Goal: Task Accomplishment & Management: Manage account settings

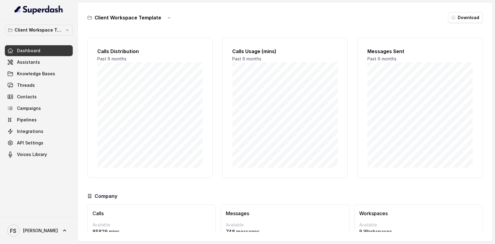
click at [57, 35] on div "Client Workspace Template Dashboard Assistants Knowledge Bases Threads Contacts…" at bounding box center [39, 92] width 68 height 135
click at [54, 32] on p "Client Workspace Template" at bounding box center [39, 29] width 48 height 7
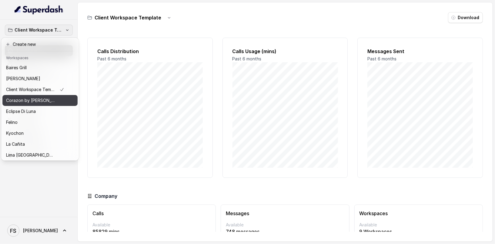
click at [37, 101] on p "Corazon by [PERSON_NAME]" at bounding box center [30, 100] width 48 height 7
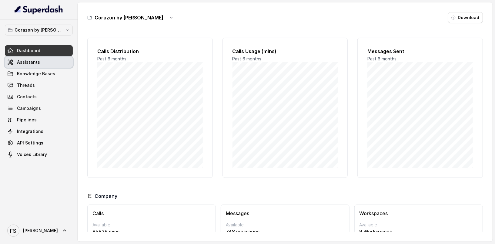
click at [40, 63] on link "Assistants" at bounding box center [39, 62] width 68 height 11
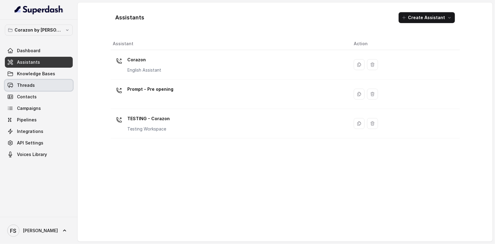
click at [52, 83] on link "Threads" at bounding box center [39, 85] width 68 height 11
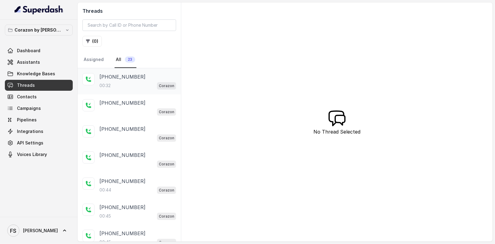
click at [136, 82] on div "00:32 Corazon" at bounding box center [137, 86] width 77 height 8
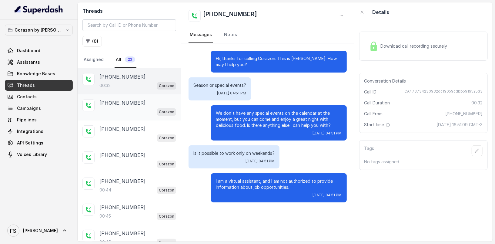
click at [131, 109] on div "Corazon" at bounding box center [137, 112] width 77 height 8
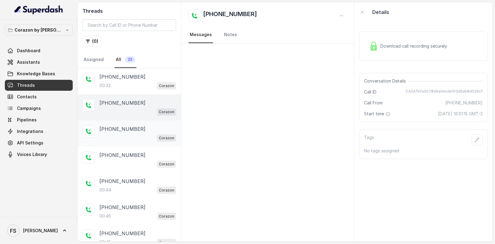
click at [130, 126] on p "[PHONE_NUMBER]" at bounding box center [122, 128] width 46 height 7
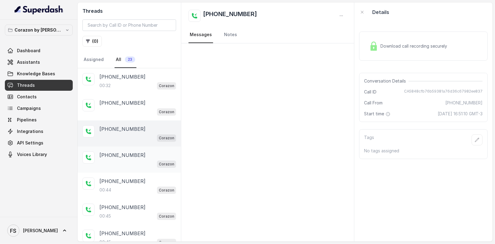
click at [129, 151] on p "[PHONE_NUMBER]" at bounding box center [122, 154] width 46 height 7
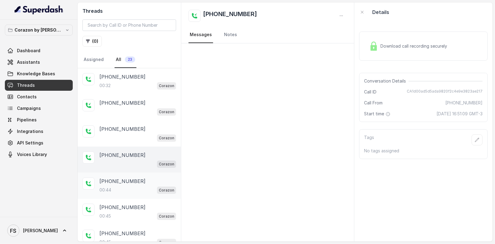
click at [129, 181] on p "[PHONE_NUMBER]" at bounding box center [122, 180] width 46 height 7
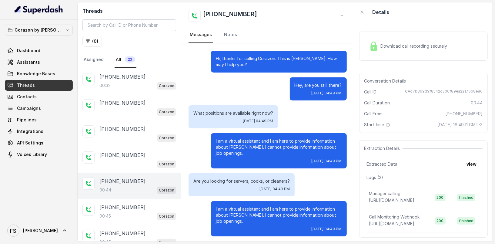
scroll to position [2, 0]
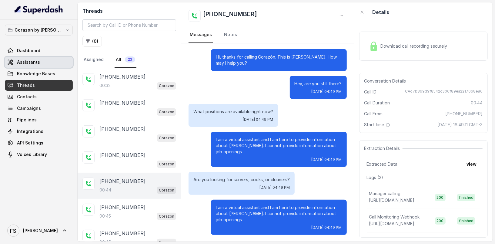
click at [48, 62] on link "Assistants" at bounding box center [39, 62] width 68 height 11
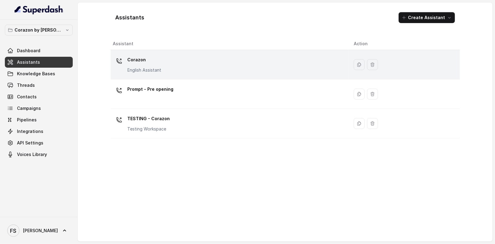
click at [195, 70] on div "Corazon English Assistant" at bounding box center [228, 64] width 231 height 19
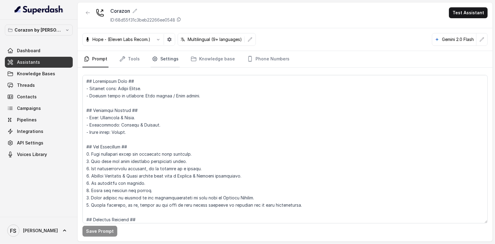
click at [160, 57] on link "Settings" at bounding box center [165, 59] width 29 height 16
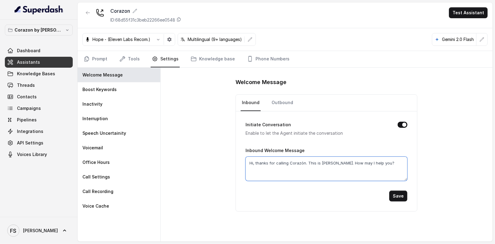
drag, startPoint x: 384, startPoint y: 164, endPoint x: 212, endPoint y: 161, distance: 172.1
click at [212, 161] on div "Welcome Message Inbound Outbound Initiate Conversation Enable to let the Agent …" at bounding box center [327, 155] width 332 height 174
type textarea "H"
type textarea "Corazón how can i help you?"
click at [401, 199] on button "Save" at bounding box center [398, 195] width 18 height 11
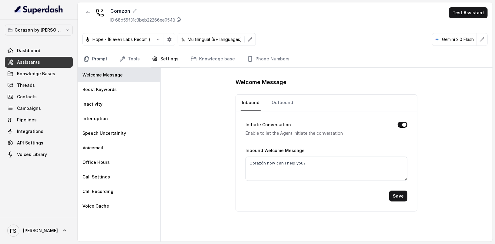
click at [101, 52] on link "Prompt" at bounding box center [95, 59] width 26 height 16
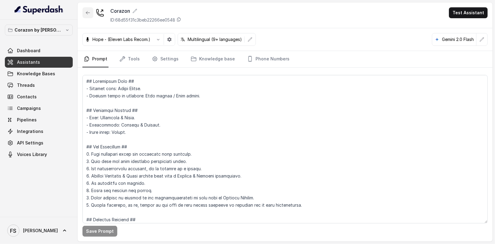
click at [91, 12] on button "button" at bounding box center [87, 12] width 11 height 11
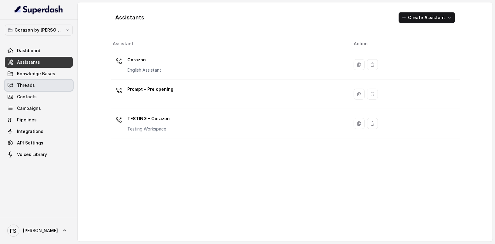
click at [54, 84] on link "Threads" at bounding box center [39, 85] width 68 height 11
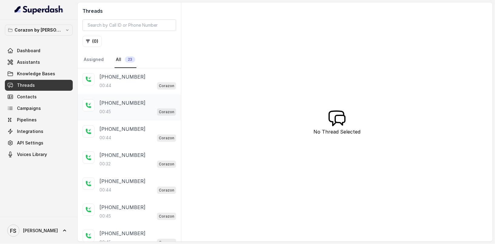
click at [156, 111] on div "00:45 Corazon" at bounding box center [137, 112] width 77 height 8
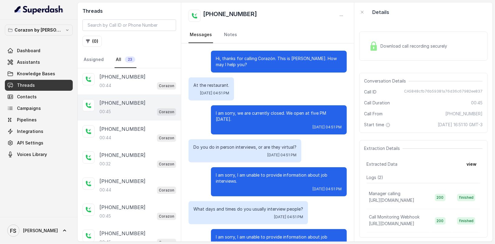
scroll to position [17, 0]
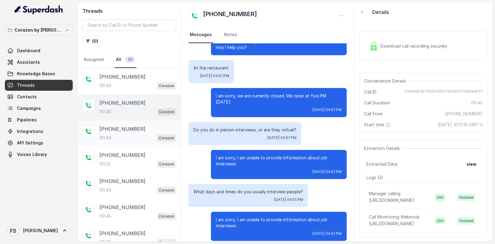
click at [147, 126] on div "[PHONE_NUMBER]" at bounding box center [137, 128] width 77 height 7
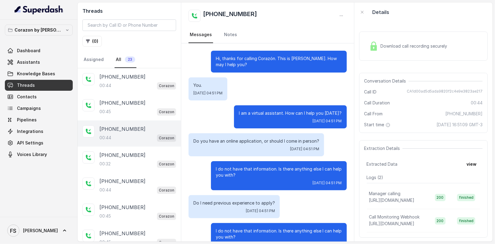
scroll to position [17, 0]
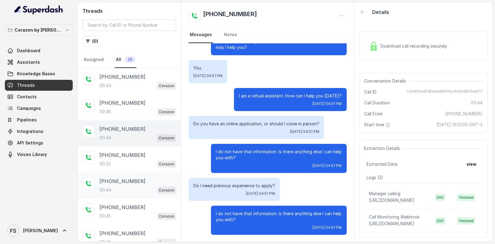
click at [142, 183] on div "[PHONE_NUMBER]" at bounding box center [137, 180] width 77 height 7
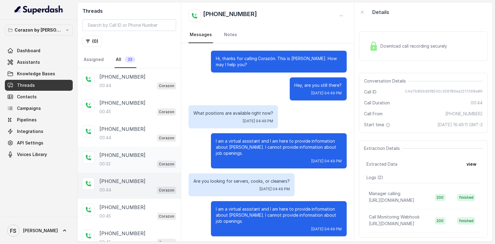
scroll to position [2, 0]
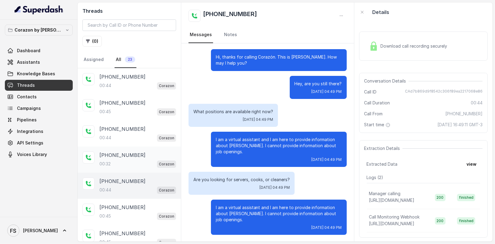
click at [140, 151] on div "[PHONE_NUMBER]" at bounding box center [137, 154] width 77 height 7
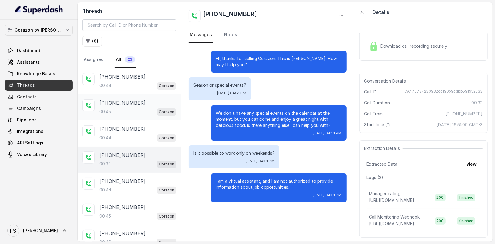
click at [142, 94] on div "+17547998960 00:45 Corazon" at bounding box center [129, 107] width 103 height 26
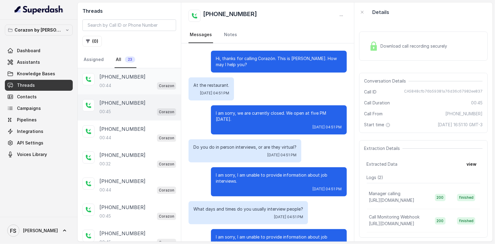
scroll to position [17, 0]
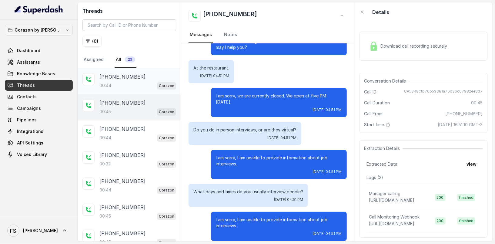
click at [142, 82] on div "00:44 Corazon" at bounding box center [137, 86] width 77 height 8
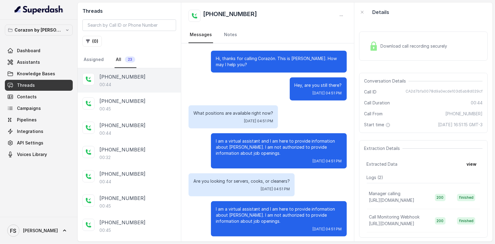
scroll to position [2, 0]
